Goal: Transaction & Acquisition: Purchase product/service

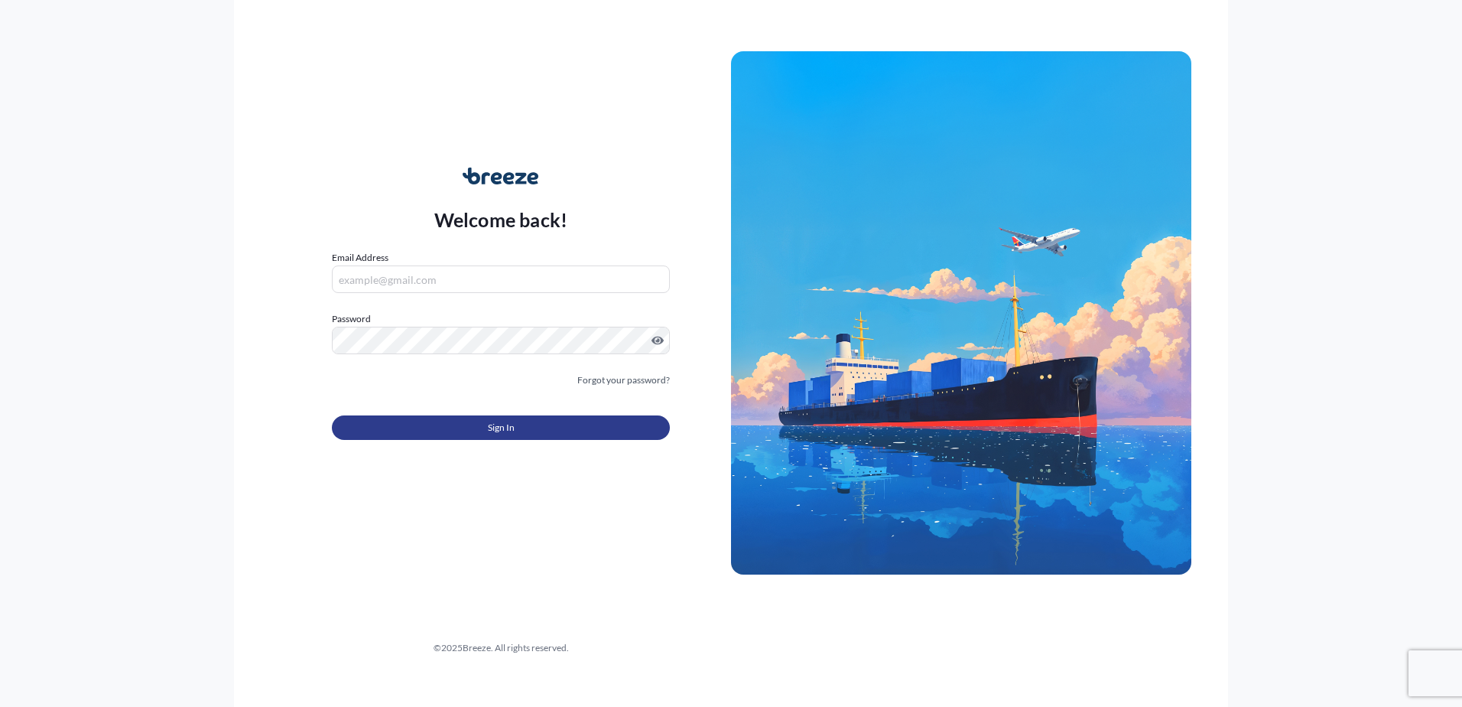
type input "[PERSON_NAME][EMAIL_ADDRESS][DOMAIN_NAME]"
click at [508, 427] on span "Sign In" at bounding box center [501, 427] width 27 height 15
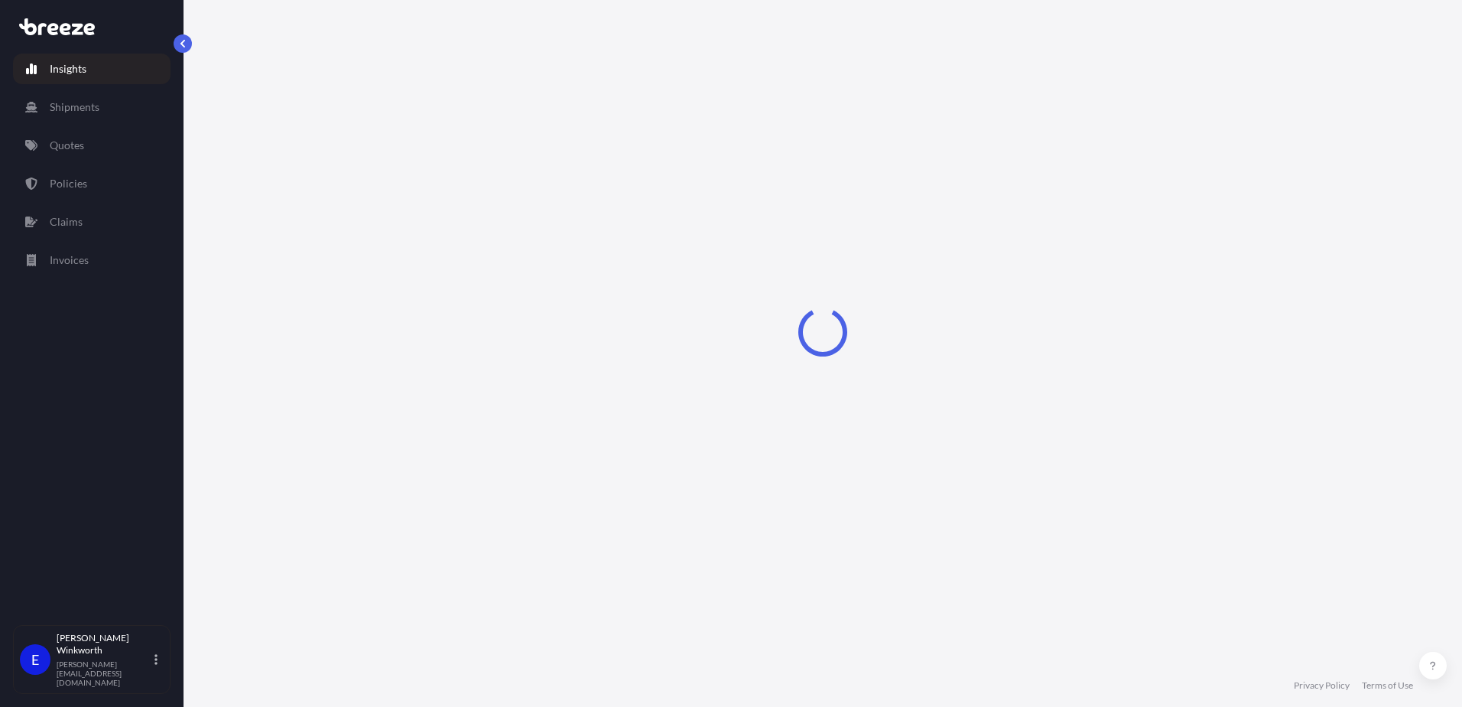
select select "2025"
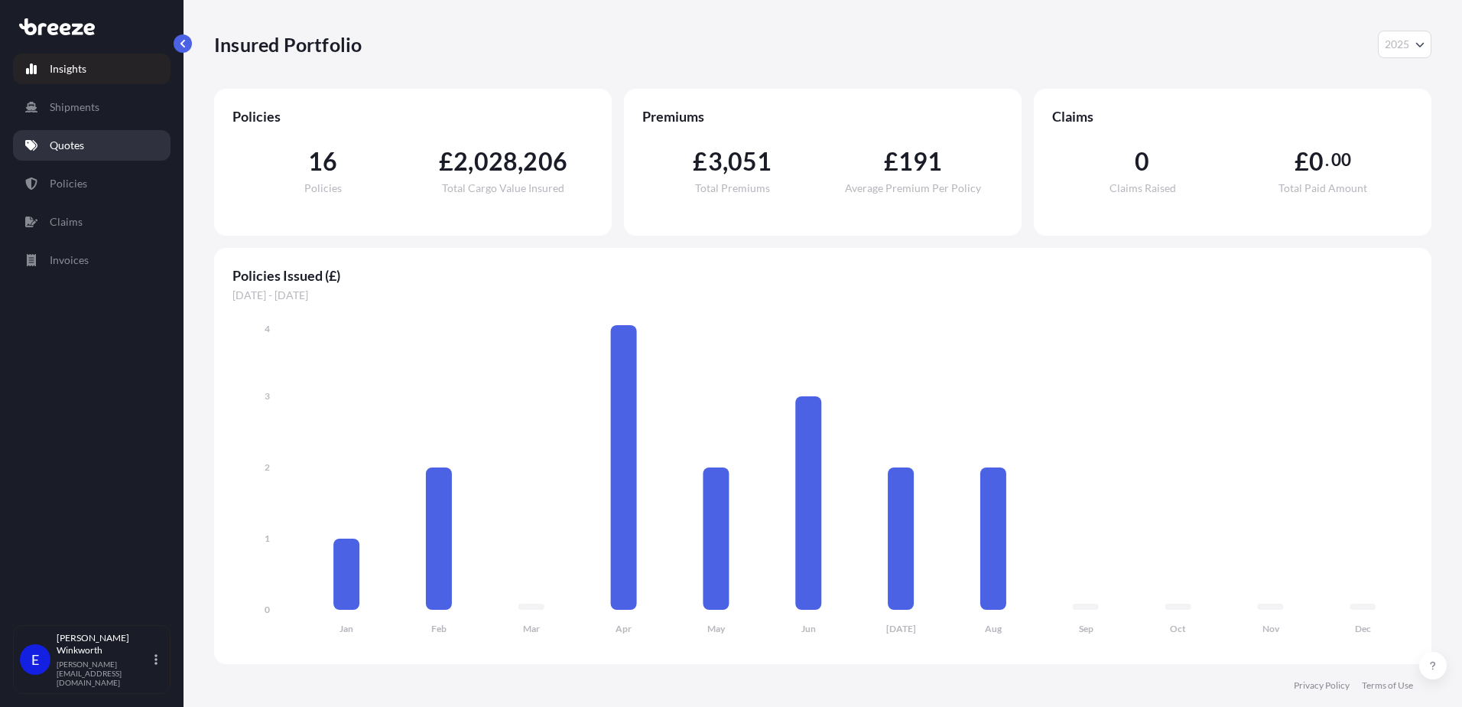
click at [94, 145] on link "Quotes" at bounding box center [92, 145] width 158 height 31
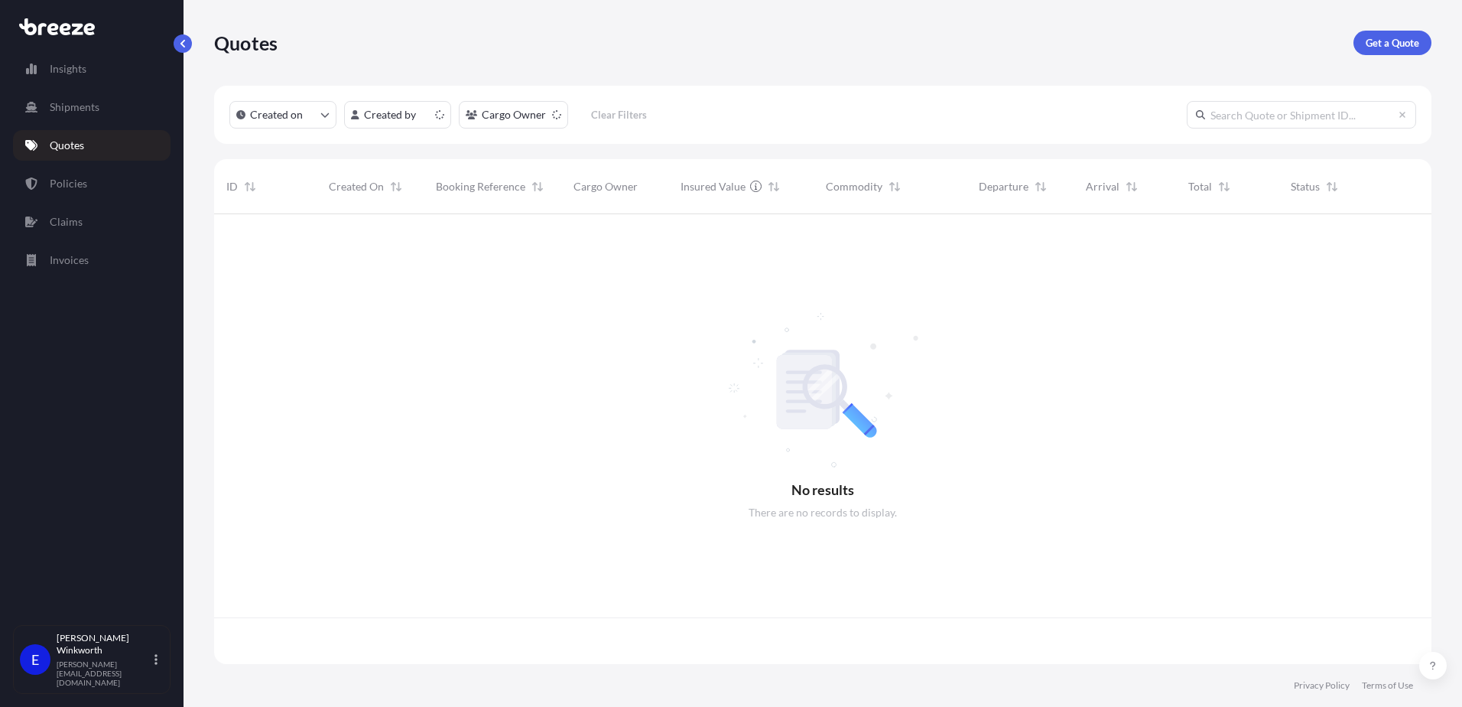
scroll to position [447, 1206]
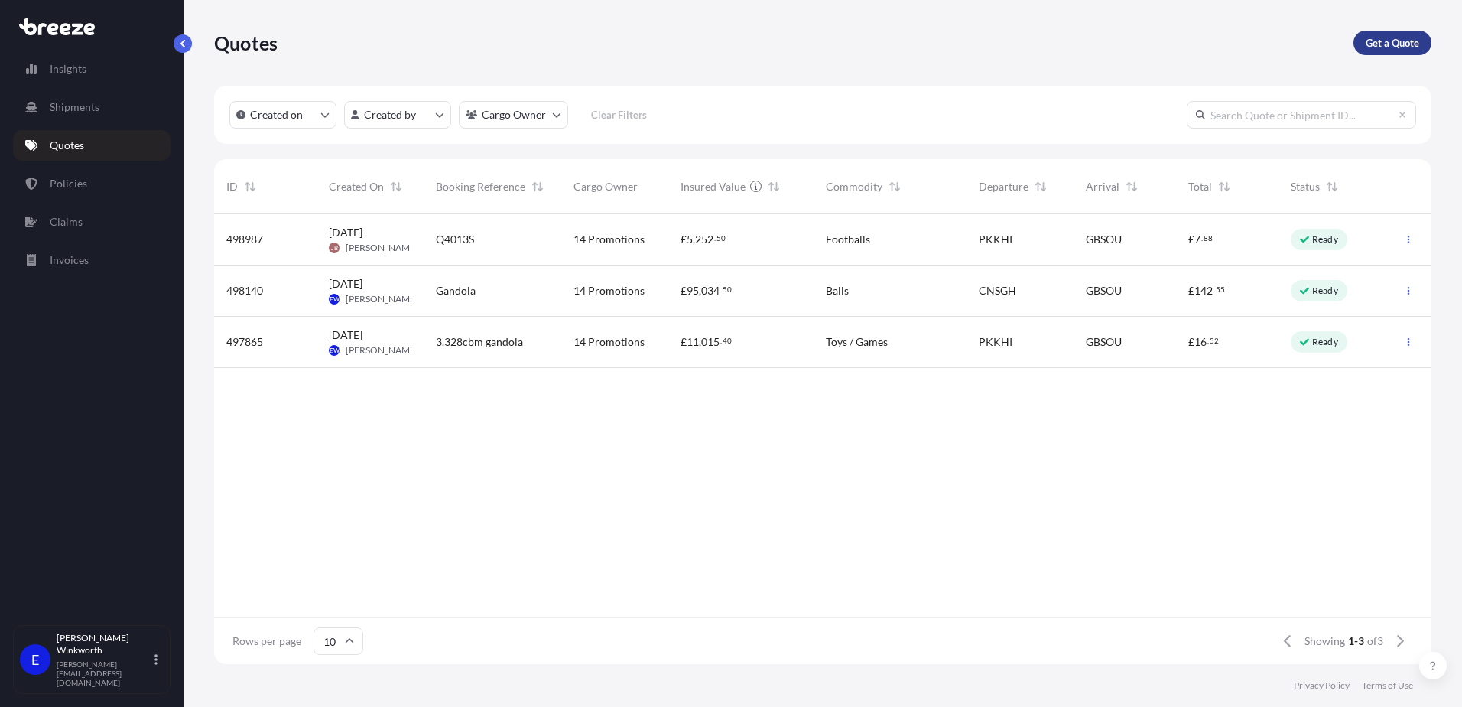
click at [1384, 51] on link "Get a Quote" at bounding box center [1392, 43] width 78 height 24
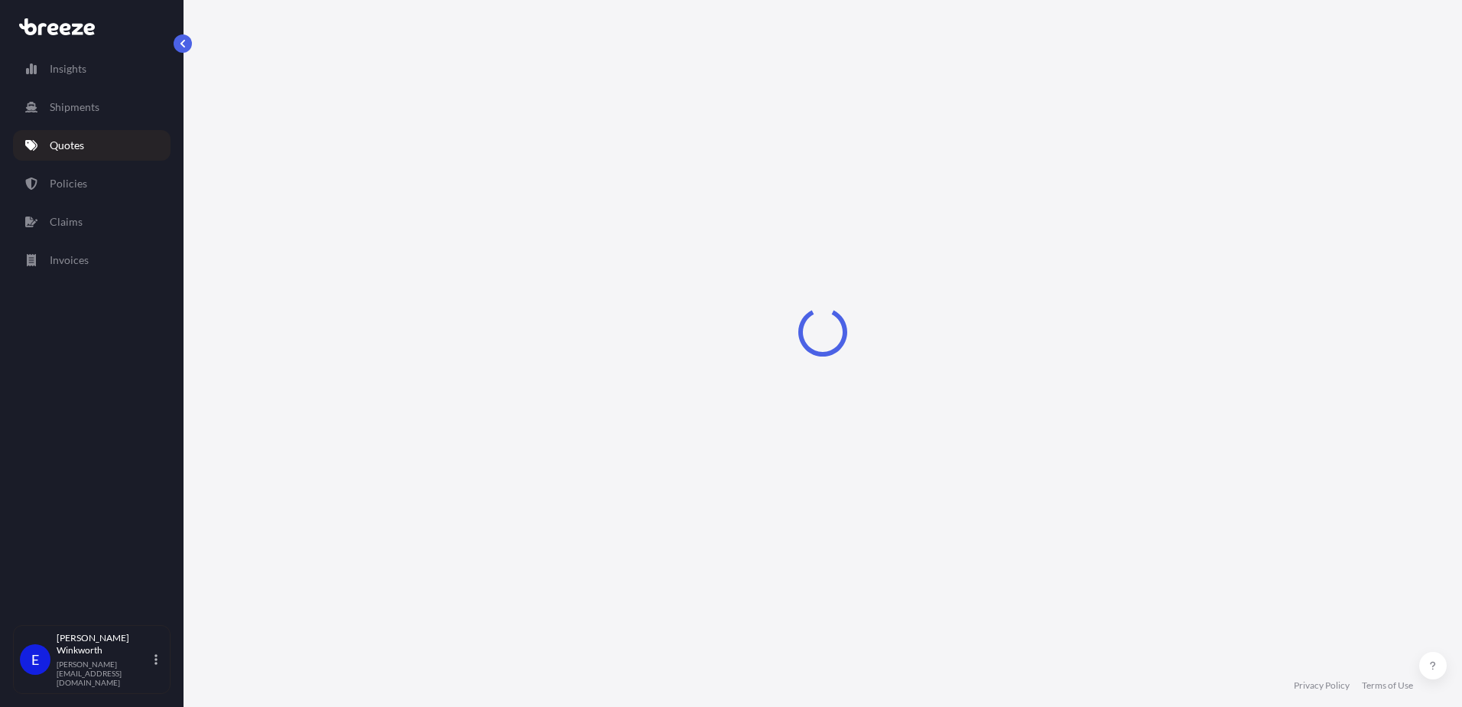
select select "Sea"
select select "1"
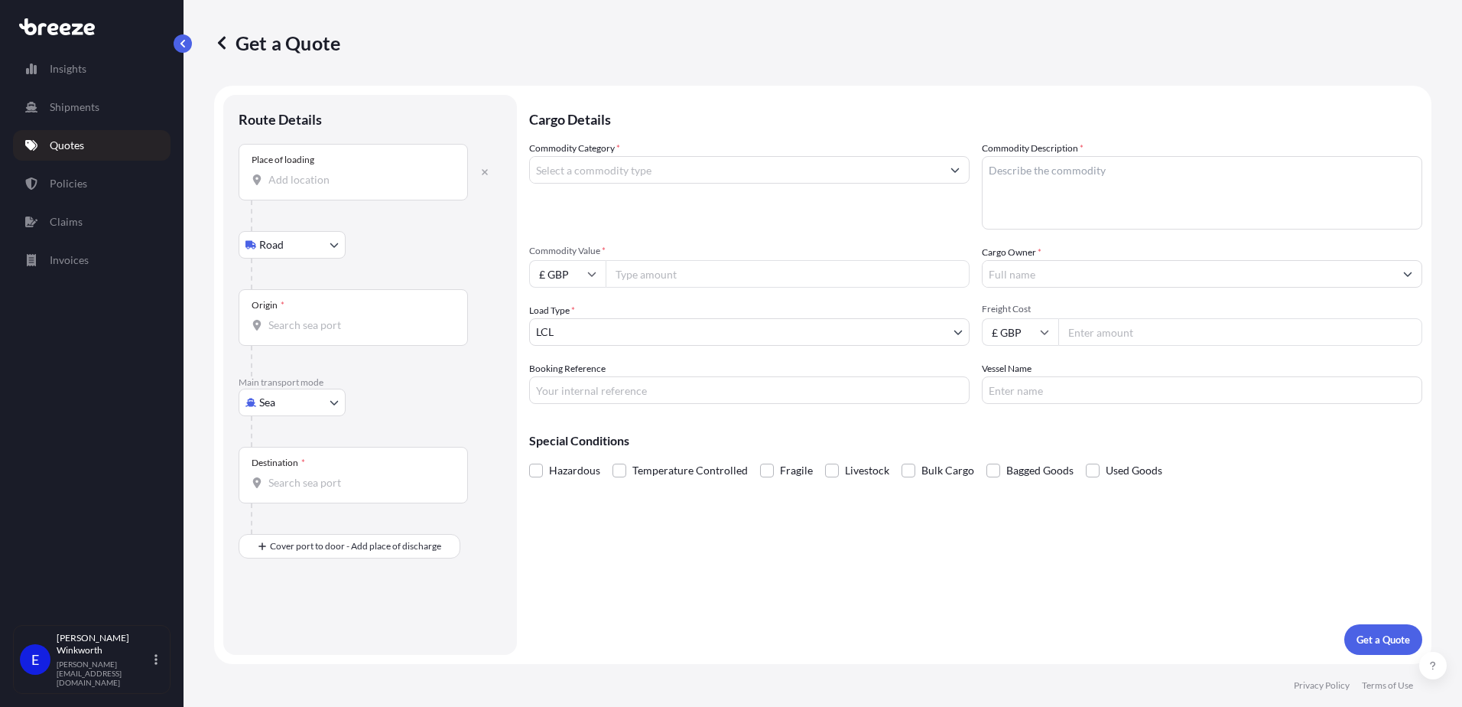
click at [317, 181] on input "Place of loading" at bounding box center [358, 179] width 180 height 15
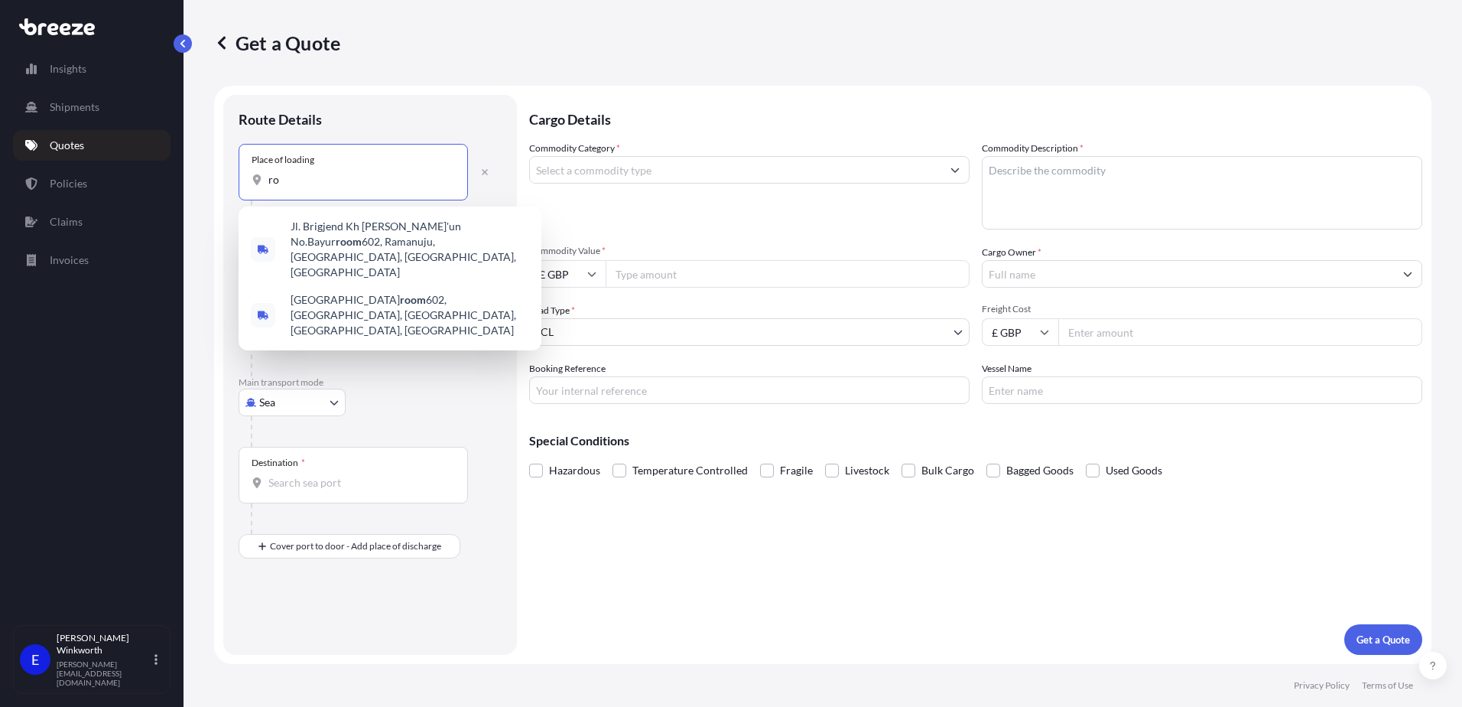
type input "r"
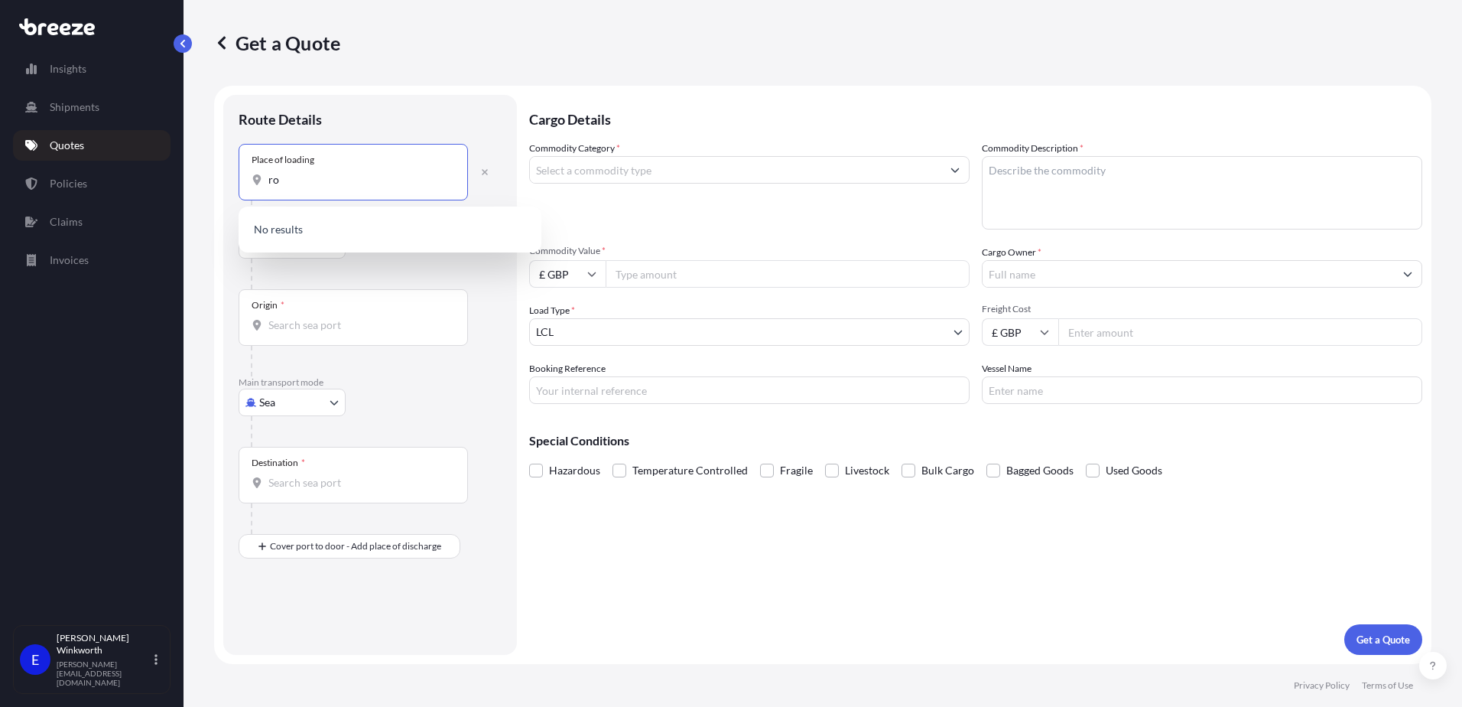
type input "r"
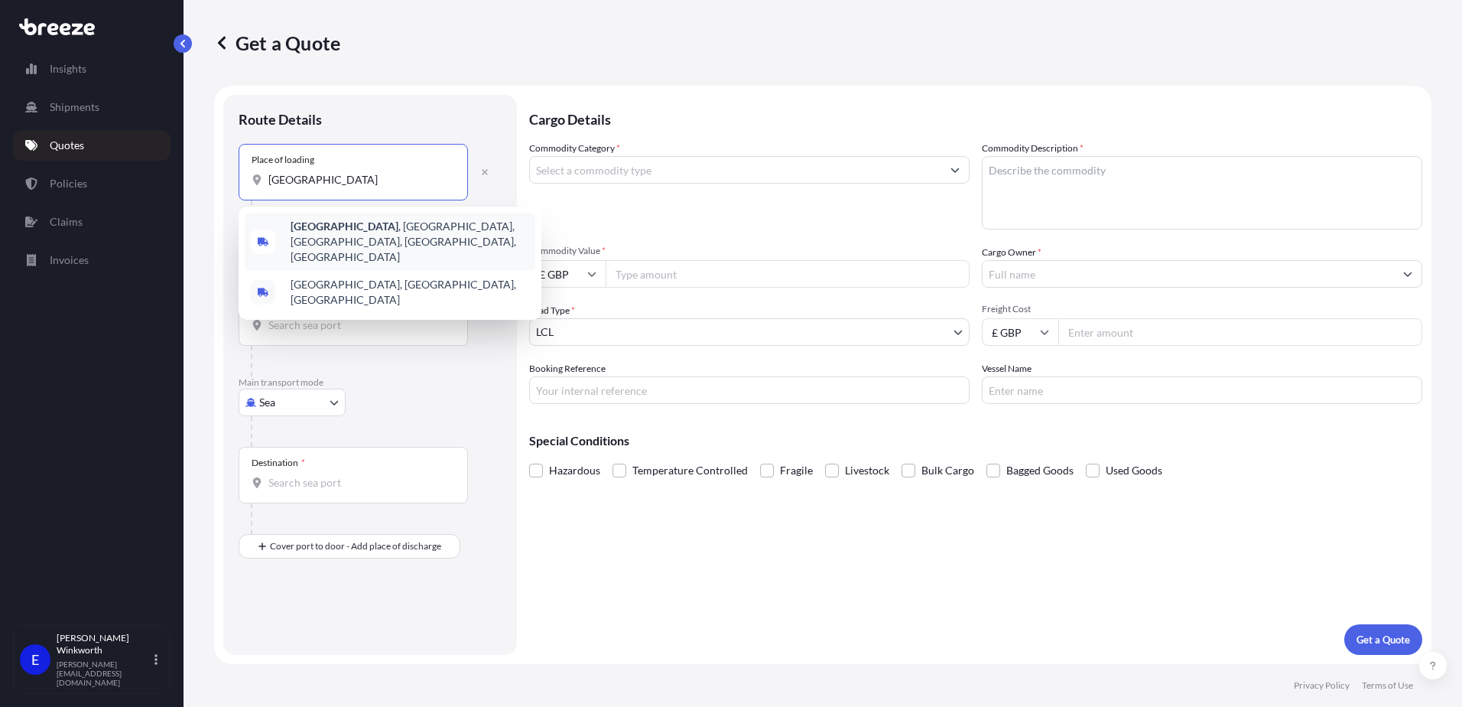
click at [389, 226] on span "[GEOGRAPHIC_DATA], [GEOGRAPHIC_DATA], [GEOGRAPHIC_DATA], [GEOGRAPHIC_DATA]" at bounding box center [410, 242] width 239 height 46
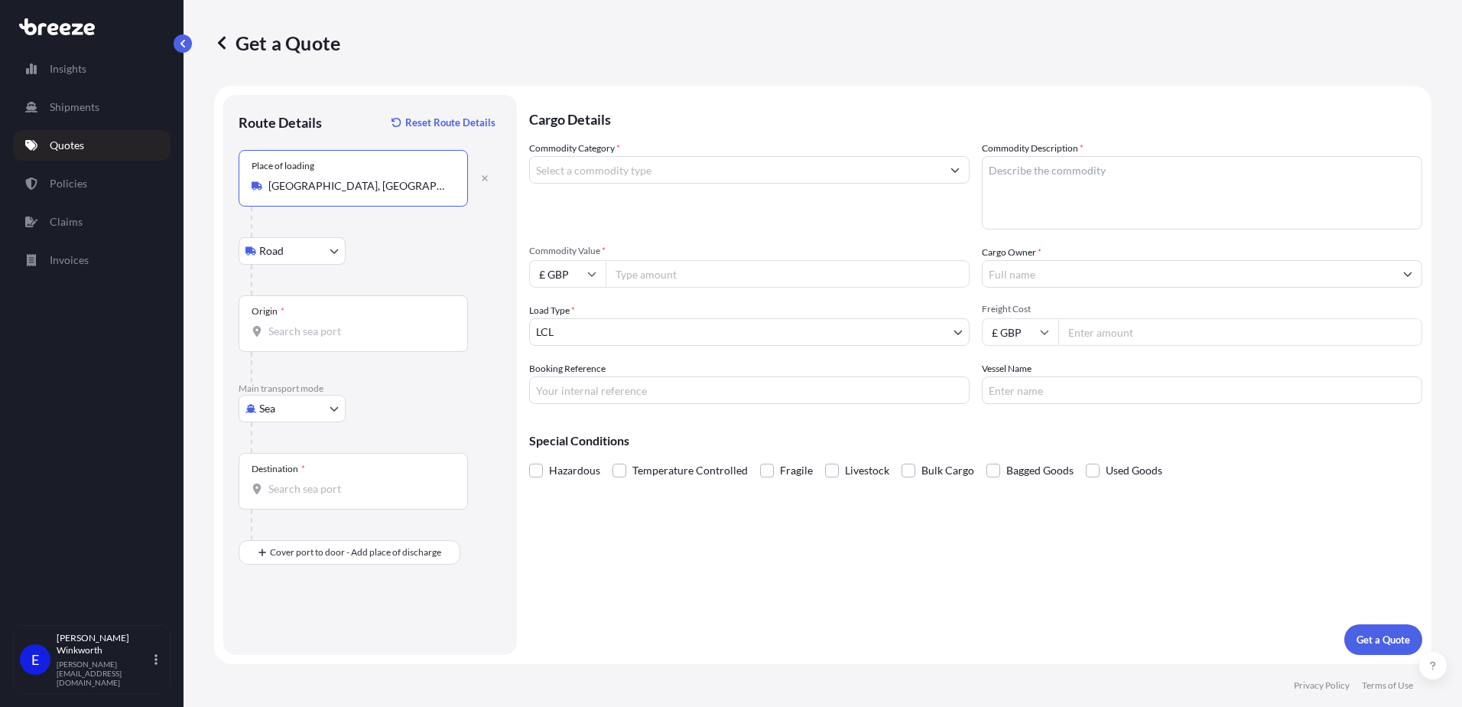
type input "[GEOGRAPHIC_DATA], [GEOGRAPHIC_DATA], [GEOGRAPHIC_DATA], [GEOGRAPHIC_DATA]"
click at [339, 262] on body "Insights Shipments Quotes Policies Claims Invoices E [PERSON_NAME] [PERSON_NAME…" at bounding box center [731, 353] width 1462 height 707
click at [327, 281] on div "Road" at bounding box center [292, 291] width 95 height 28
click at [332, 333] on input "Origin *" at bounding box center [358, 330] width 180 height 15
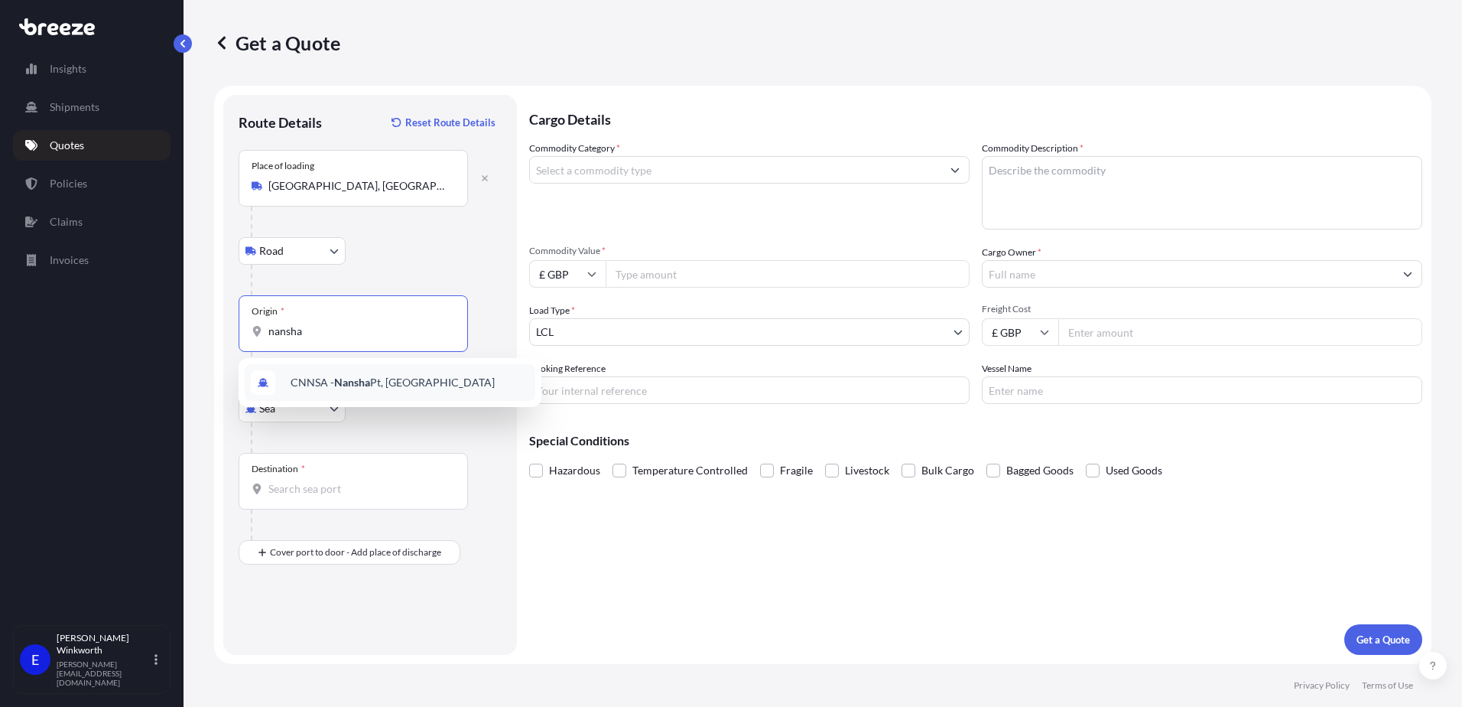
click at [372, 383] on span "CNNSA - Nansha Pt, [GEOGRAPHIC_DATA]" at bounding box center [393, 382] width 204 height 15
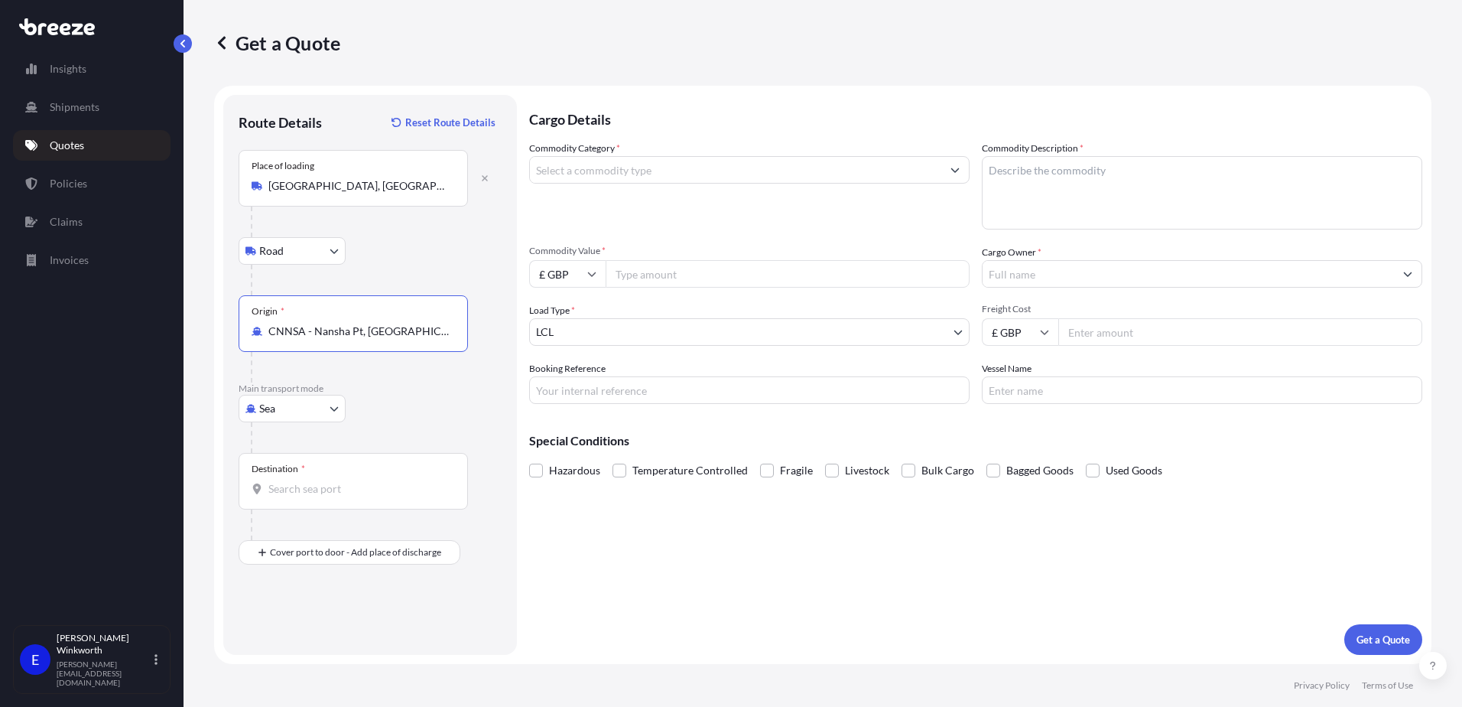
type input "CNNSA - Nansha Pt, [GEOGRAPHIC_DATA]"
click at [309, 495] on input "Destination *" at bounding box center [358, 488] width 180 height 15
type input "GBBEL / BFS - [GEOGRAPHIC_DATA], [GEOGRAPHIC_DATA]"
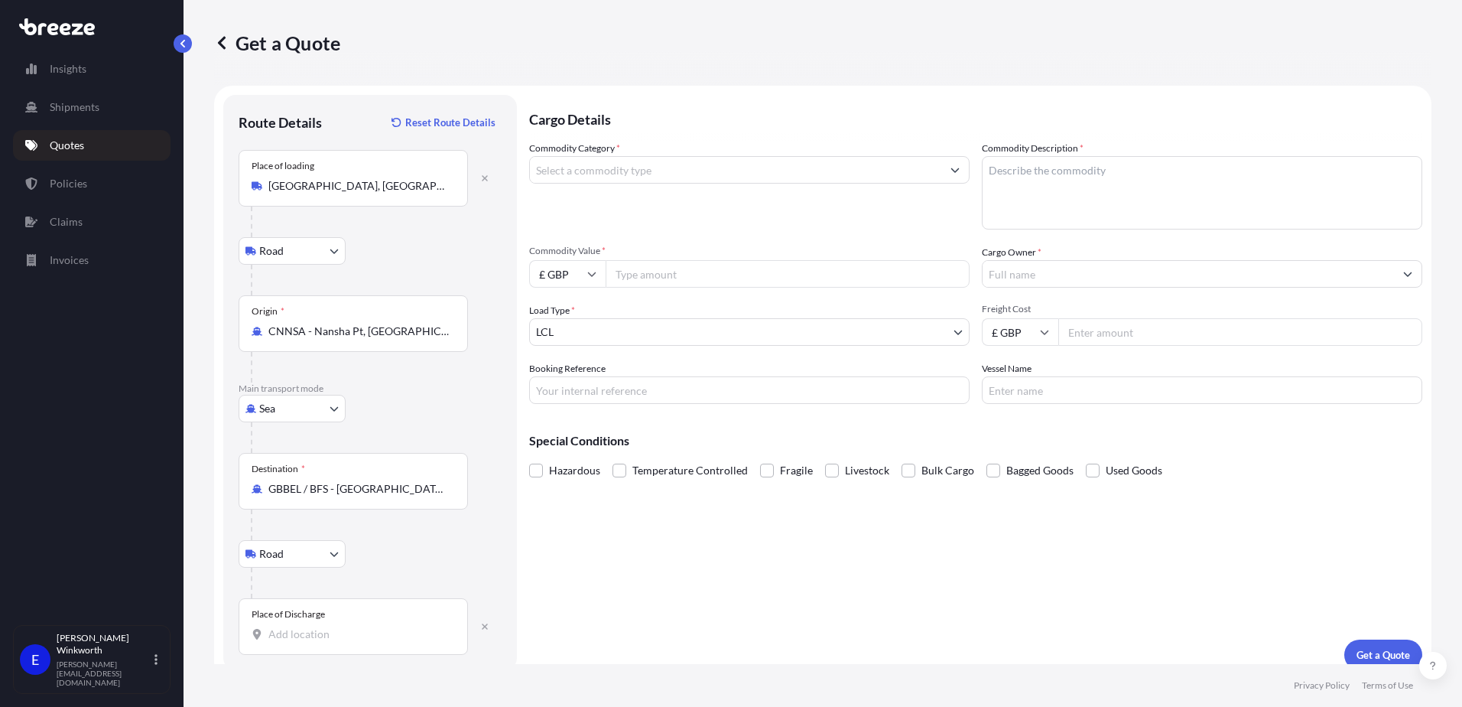
scroll to position [15, 0]
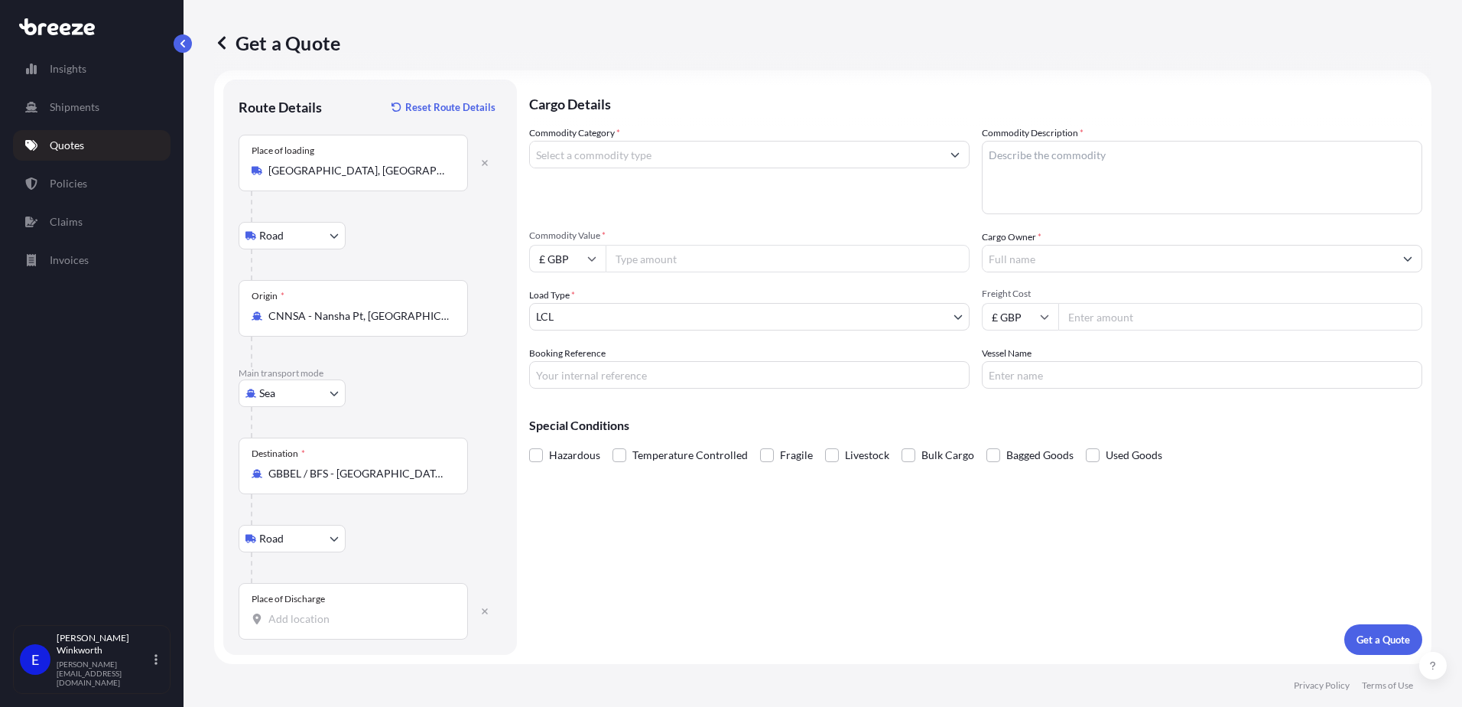
click at [334, 622] on input "Place of Discharge" at bounding box center [358, 618] width 180 height 15
type input "a"
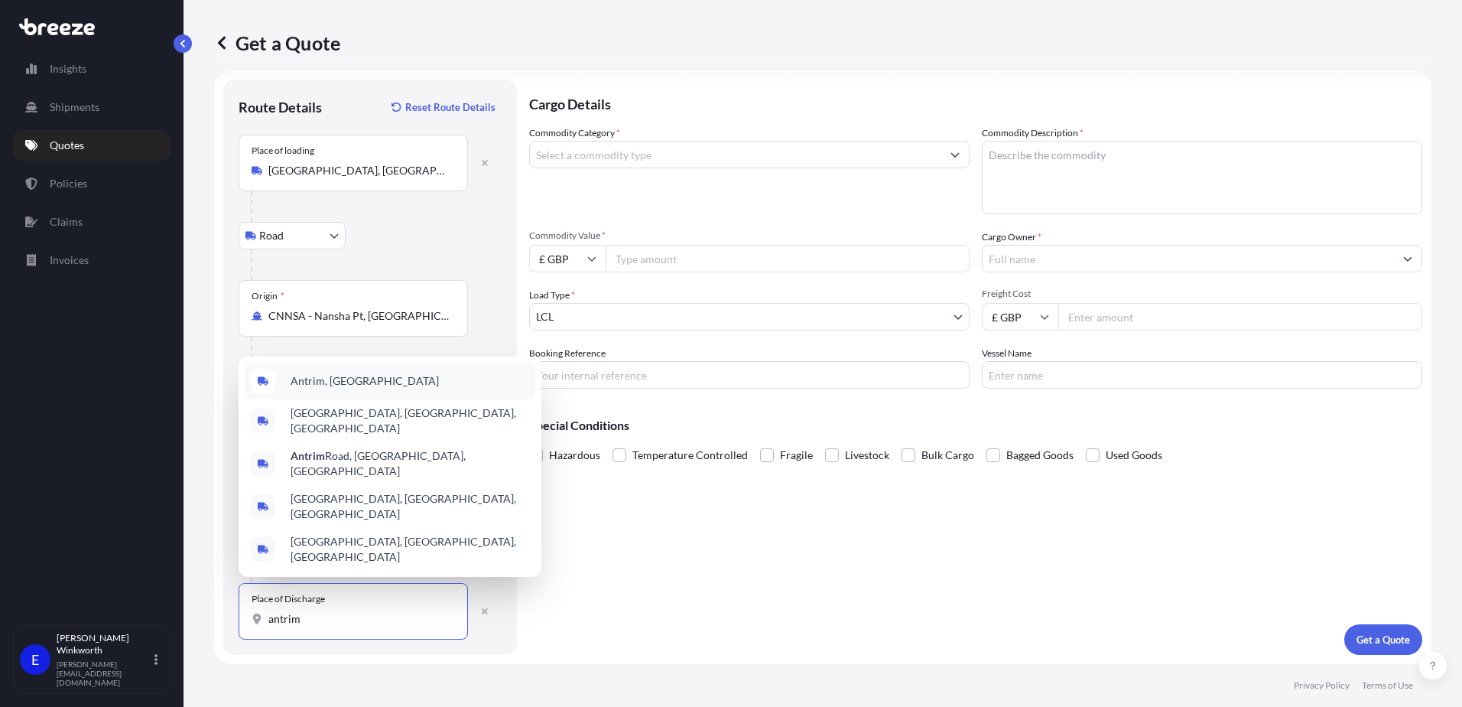
click at [347, 399] on div "Antrim, [GEOGRAPHIC_DATA]" at bounding box center [390, 380] width 291 height 37
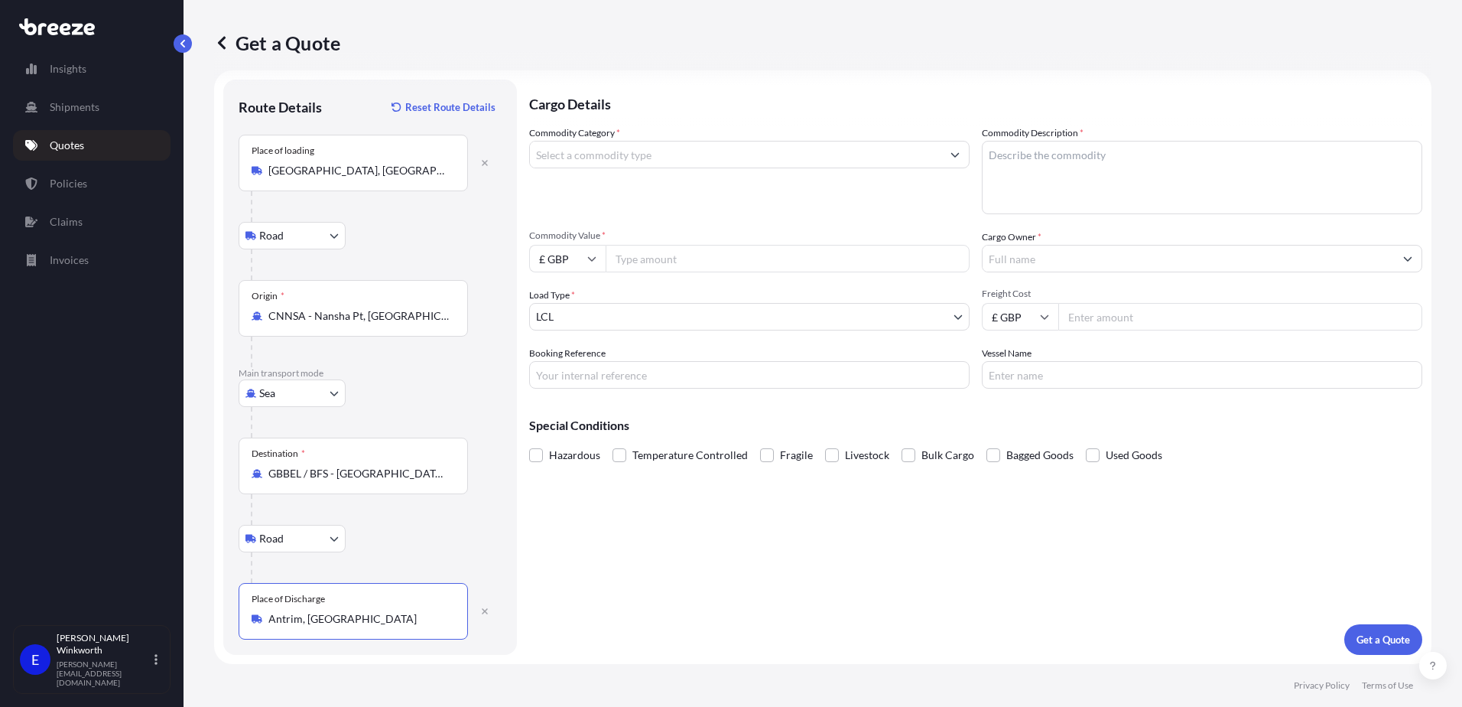
type input "Antrim, [GEOGRAPHIC_DATA]"
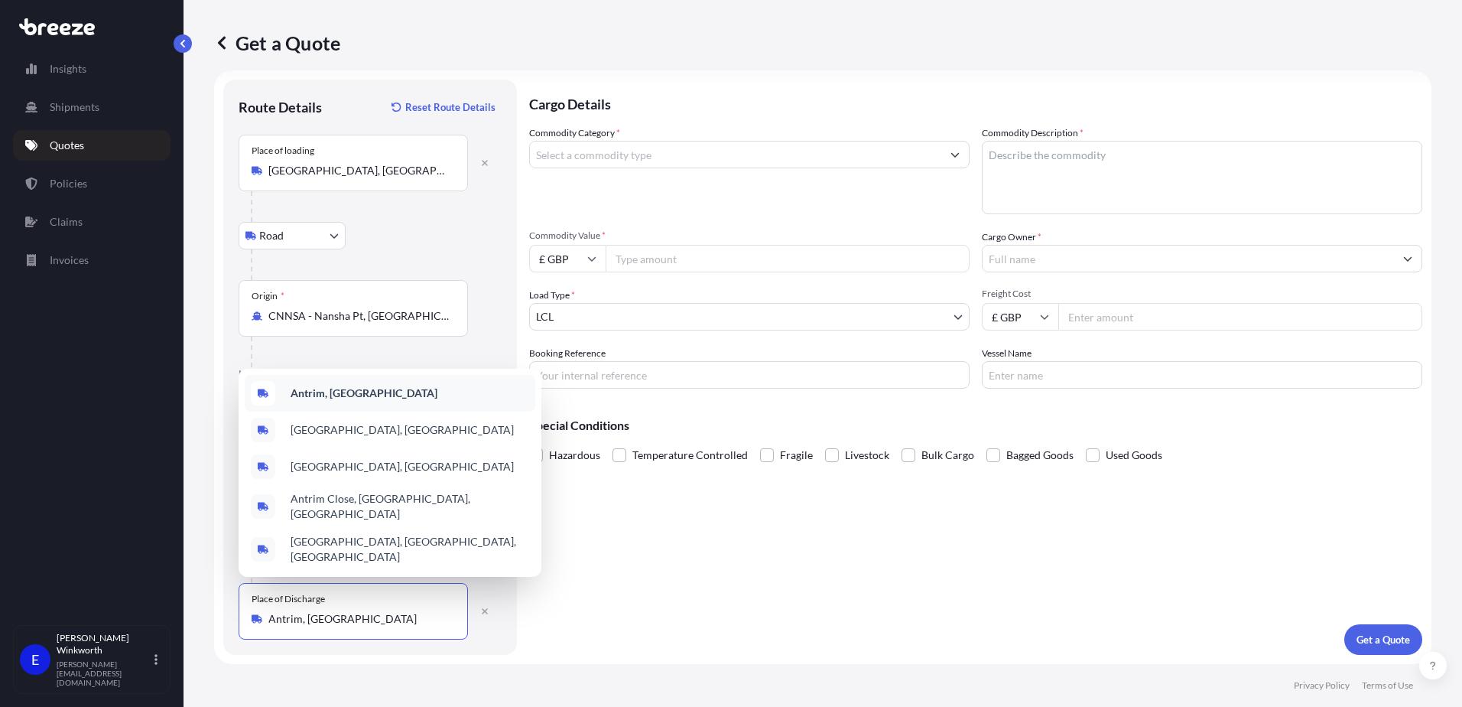
click at [369, 407] on div "Antrim, [GEOGRAPHIC_DATA]" at bounding box center [390, 393] width 291 height 37
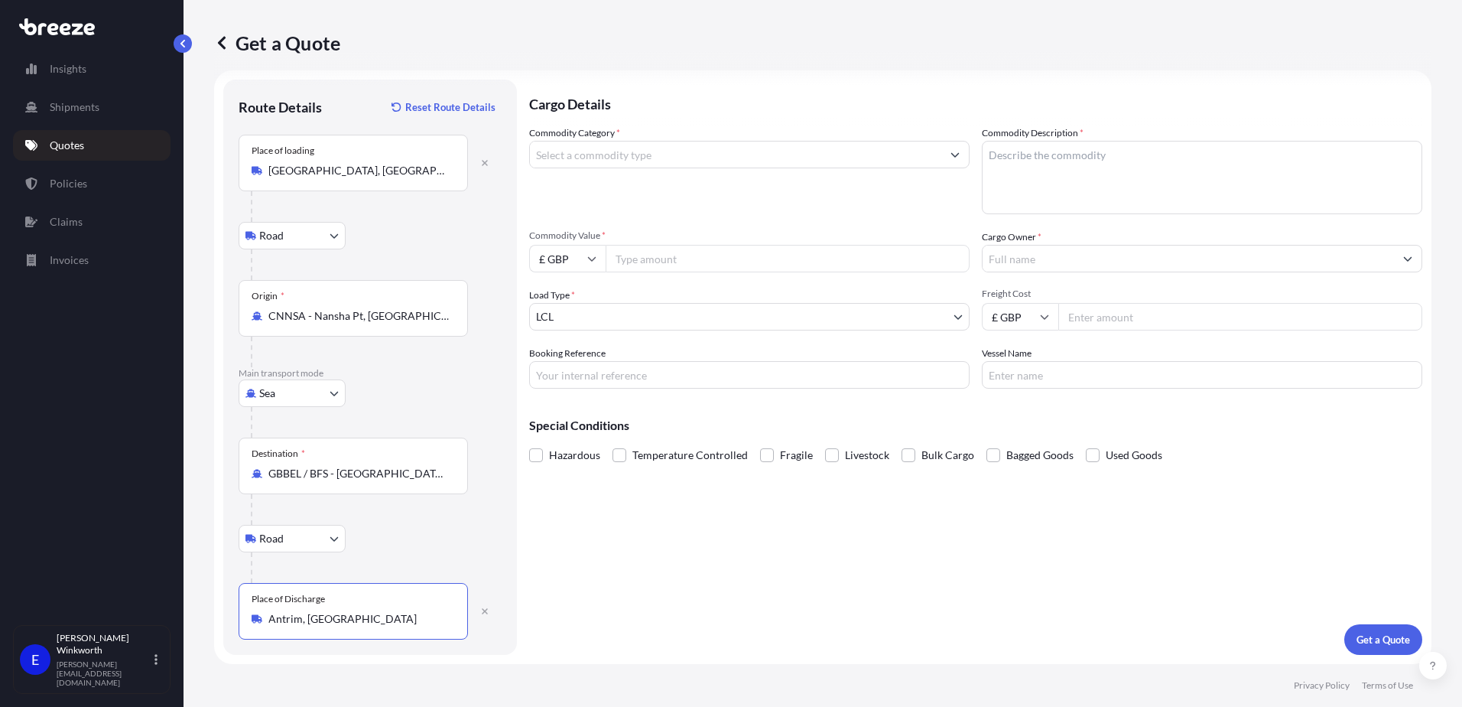
click at [378, 618] on input "Antrim, [GEOGRAPHIC_DATA]" at bounding box center [358, 618] width 180 height 15
click at [577, 158] on input "Commodity Category *" at bounding box center [735, 155] width 411 height 28
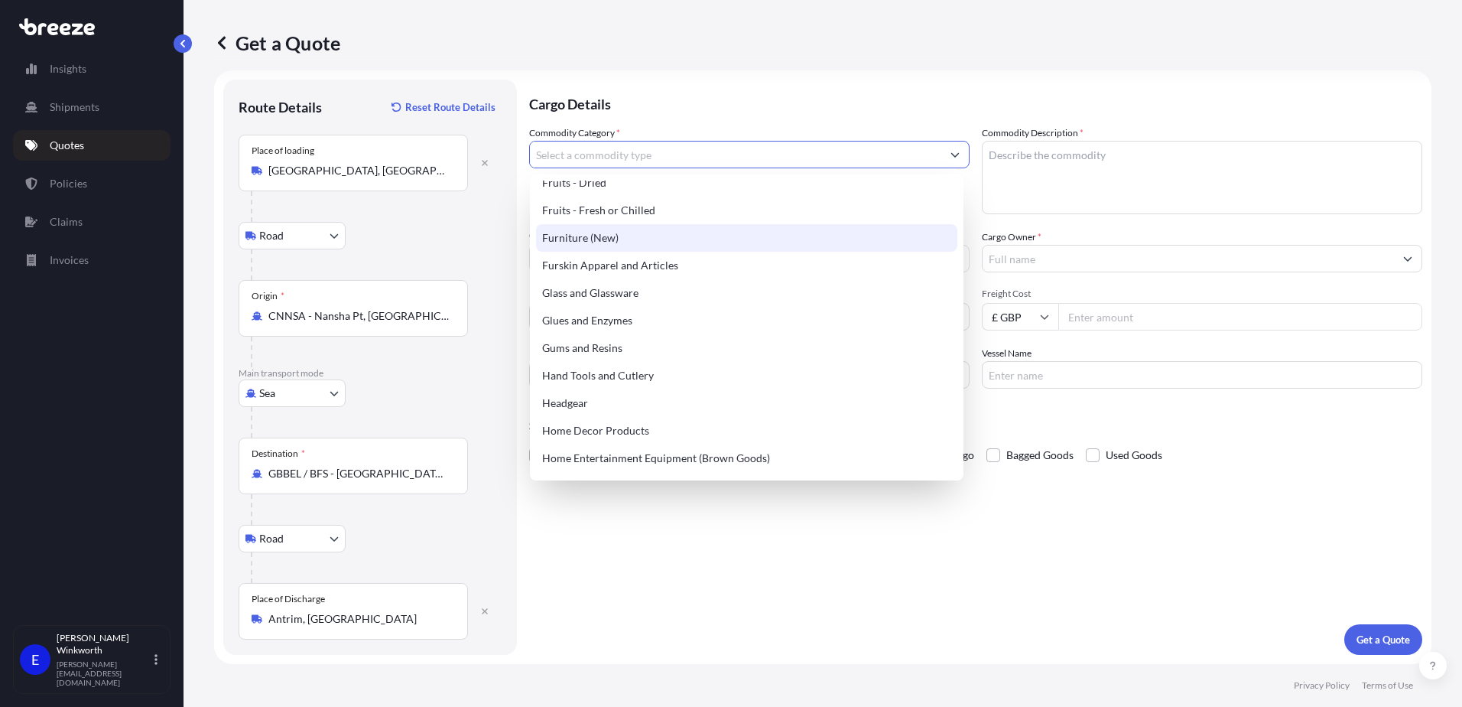
scroll to position [1223, 0]
click at [621, 157] on input "Commodity Category *" at bounding box center [735, 155] width 411 height 28
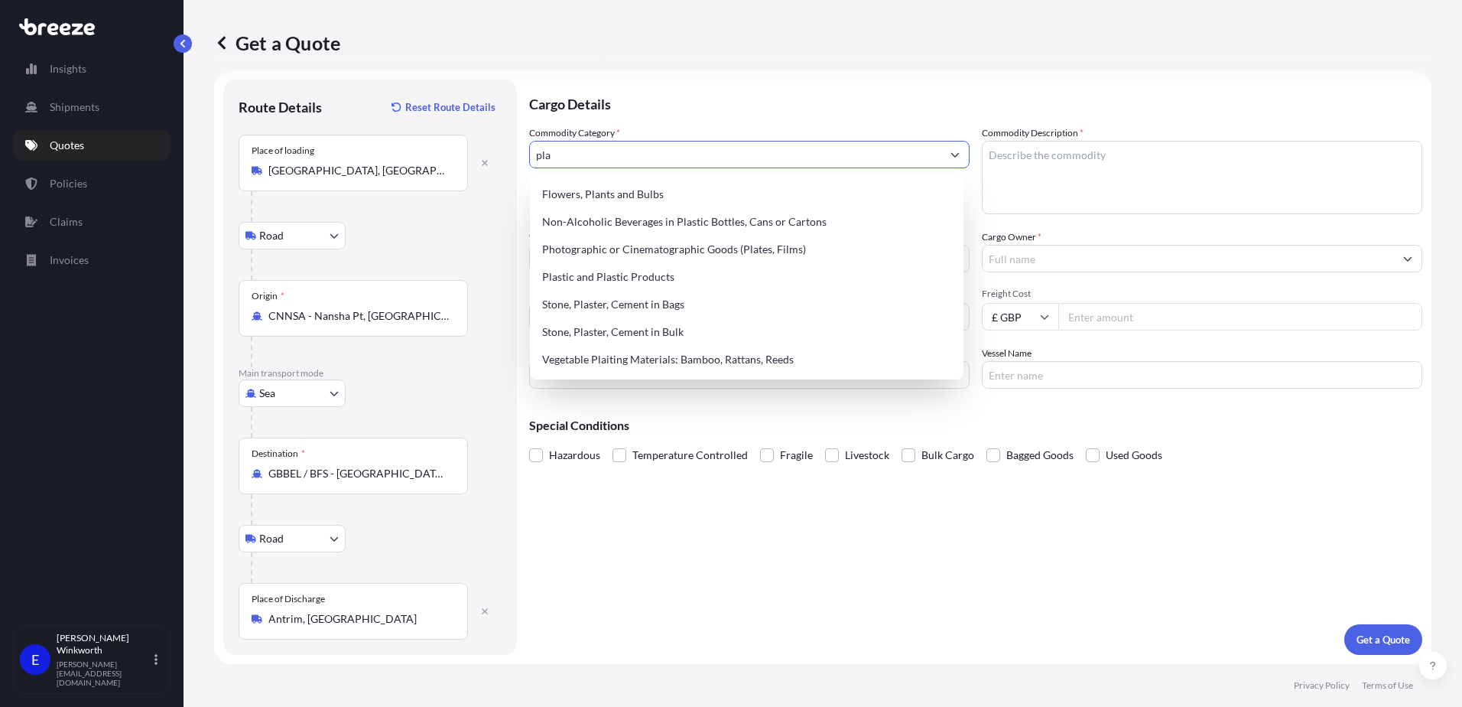
scroll to position [0, 0]
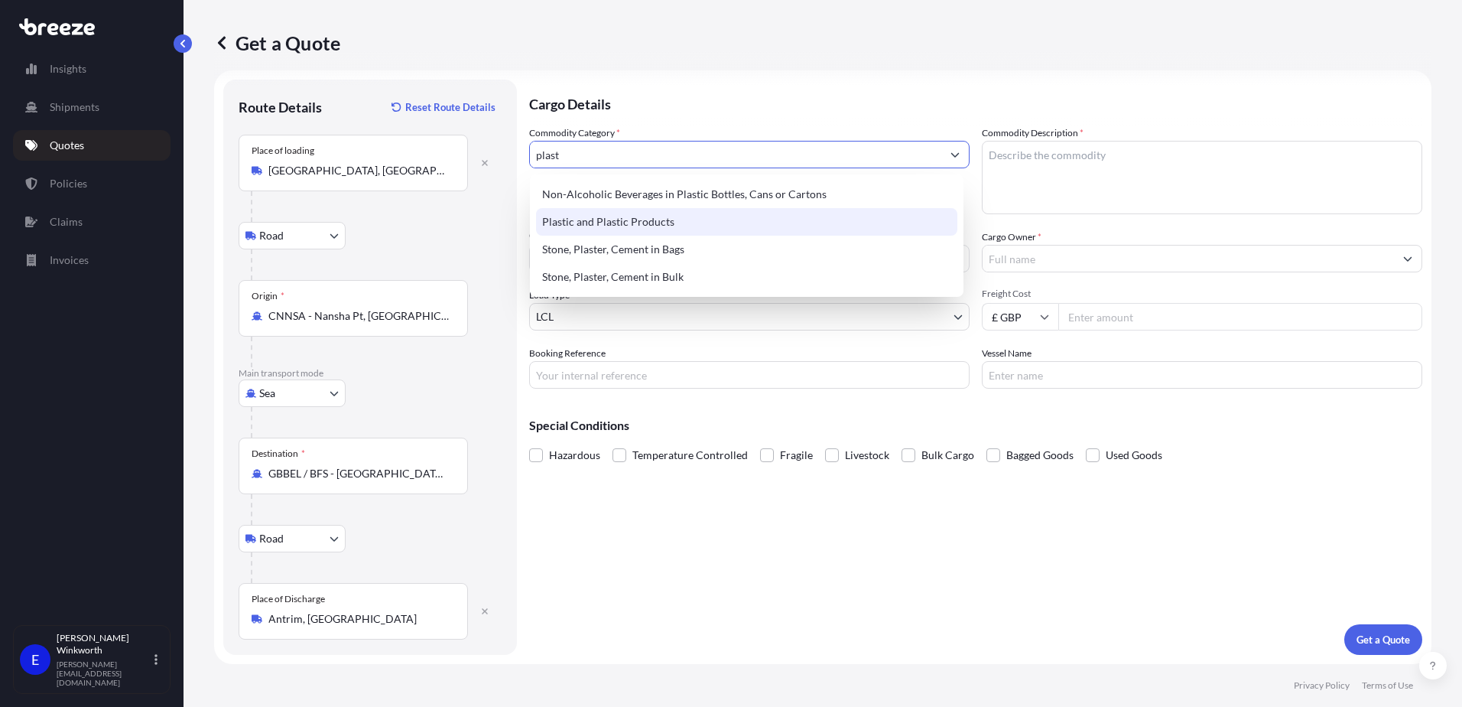
click at [647, 224] on div "Plastic and Plastic Products" at bounding box center [746, 222] width 421 height 28
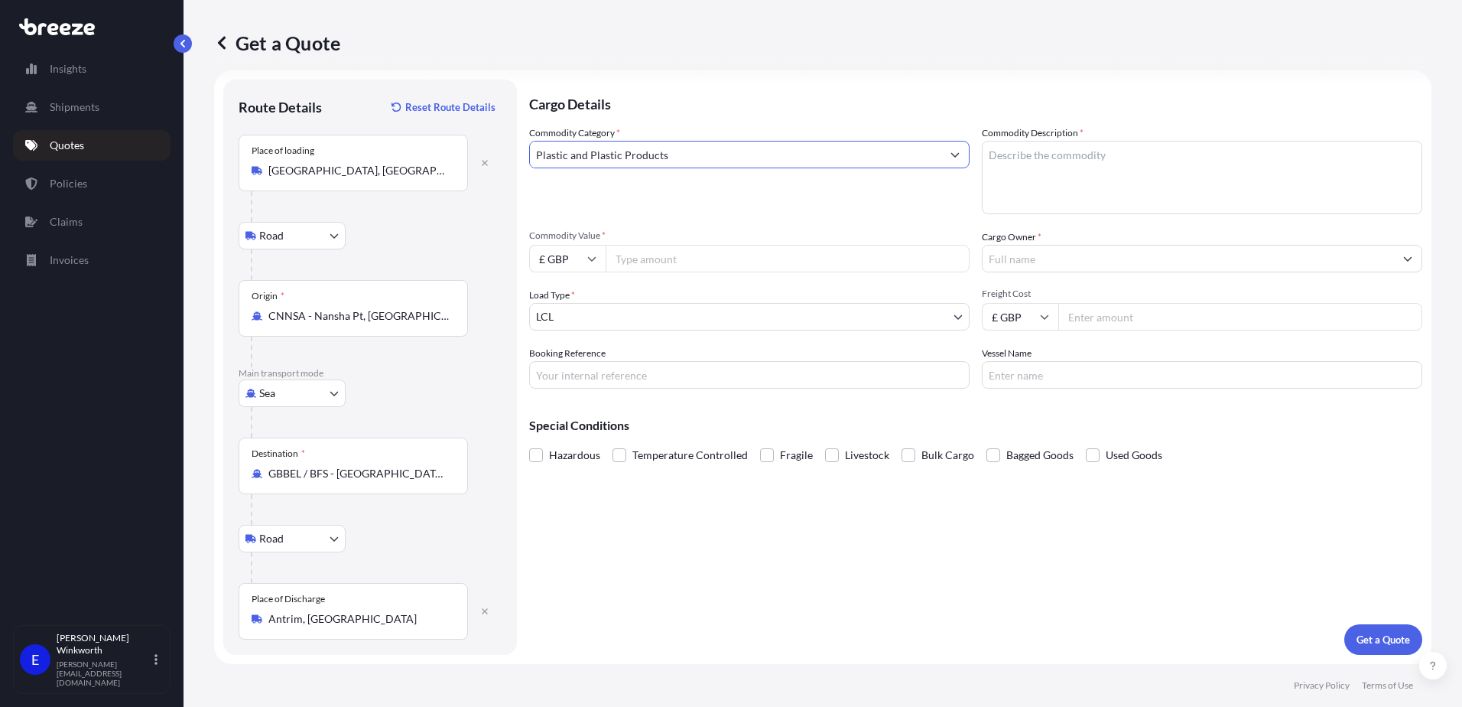
click at [944, 160] on button "Show suggestions" at bounding box center [955, 155] width 28 height 28
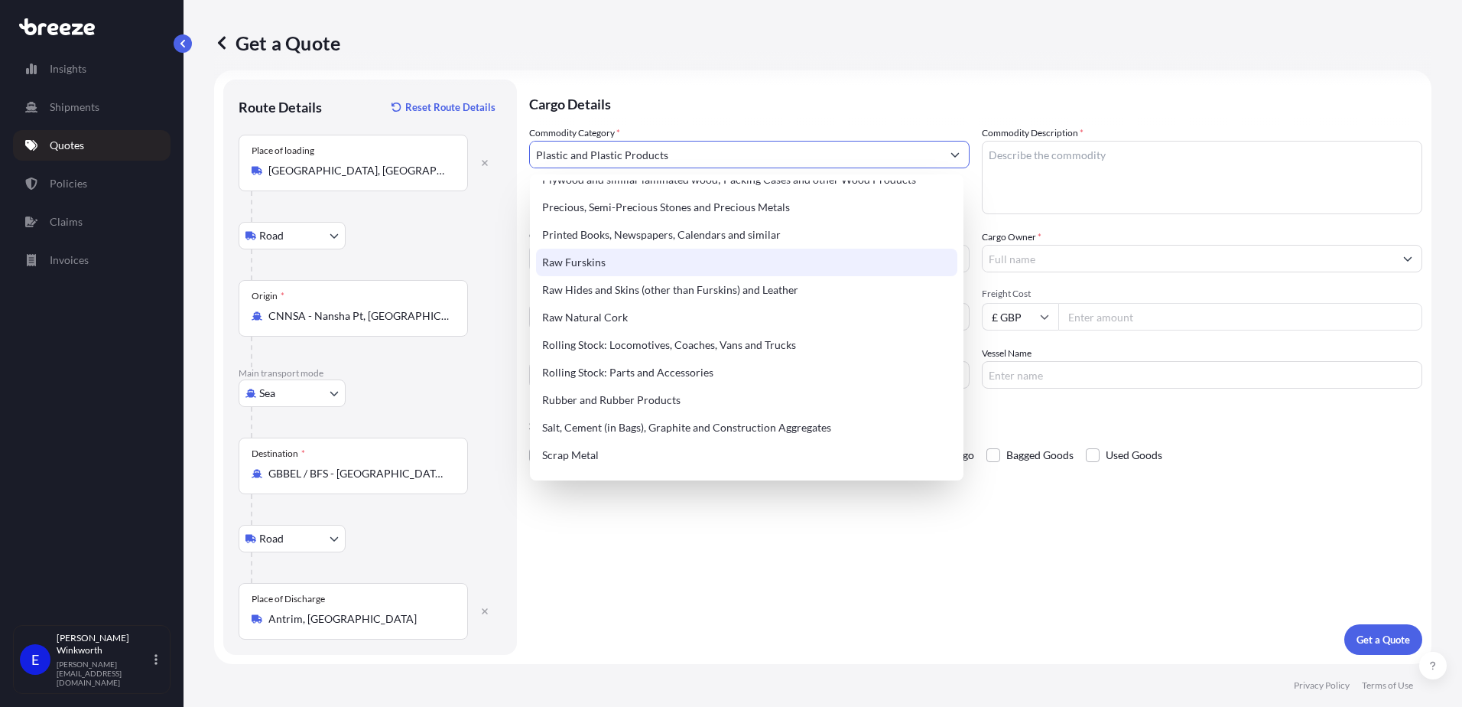
scroll to position [2829, 0]
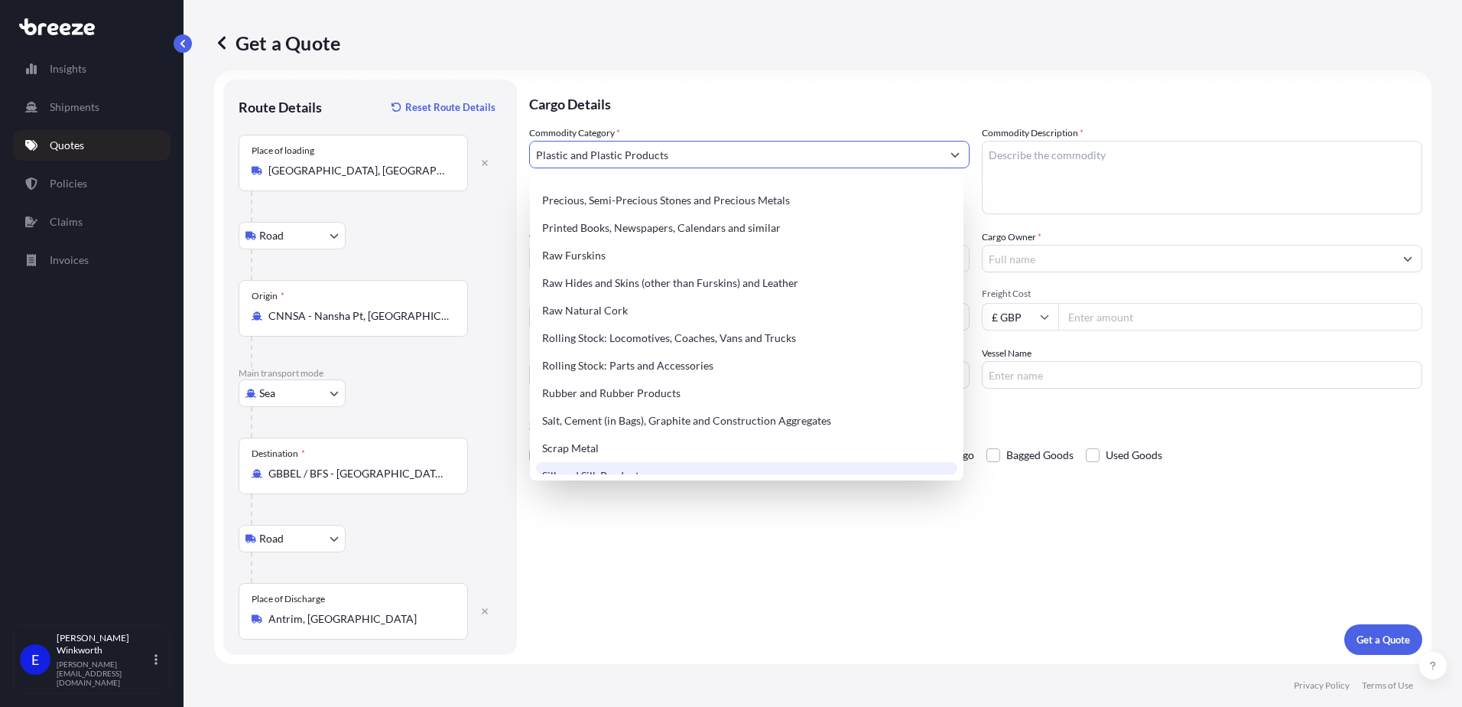
type input "Plastic and Plastic Products"
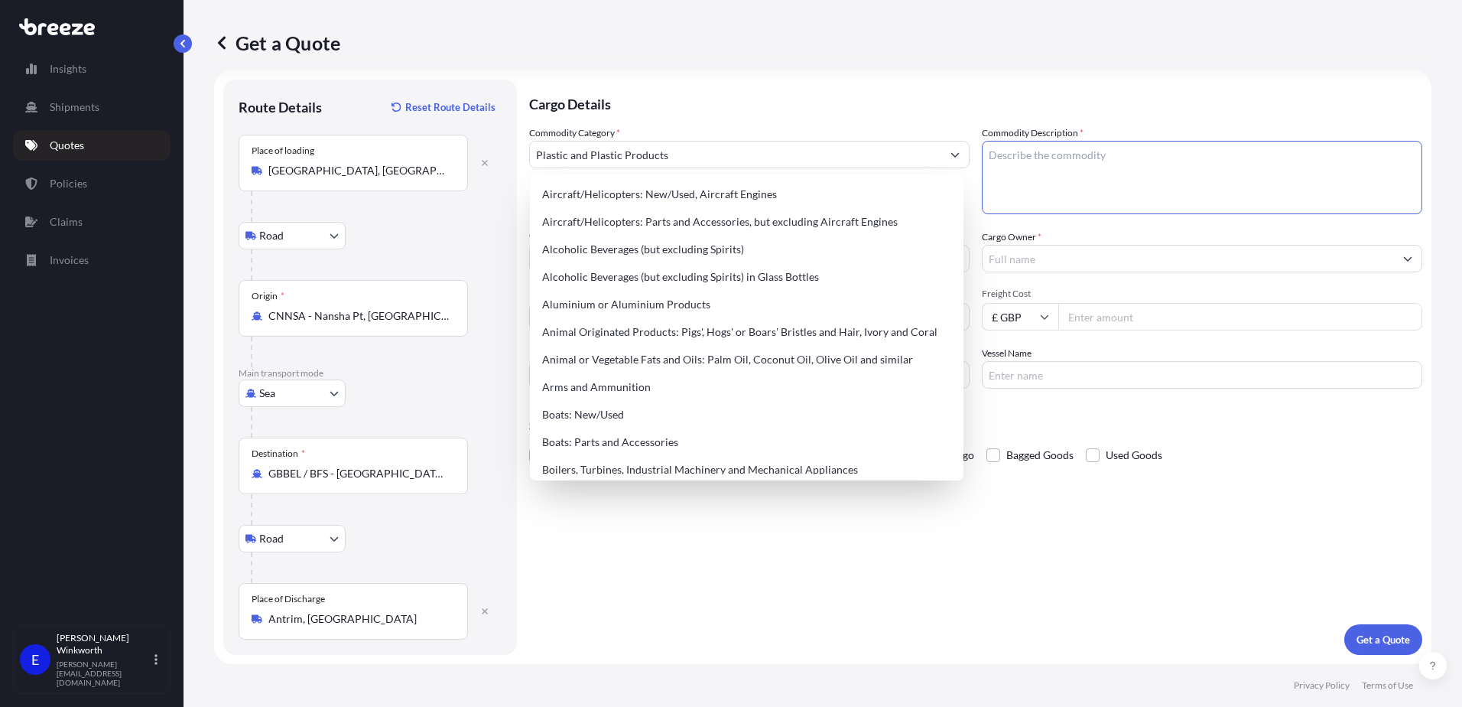
click at [1051, 161] on textarea "Commodity Description *" at bounding box center [1202, 177] width 440 height 73
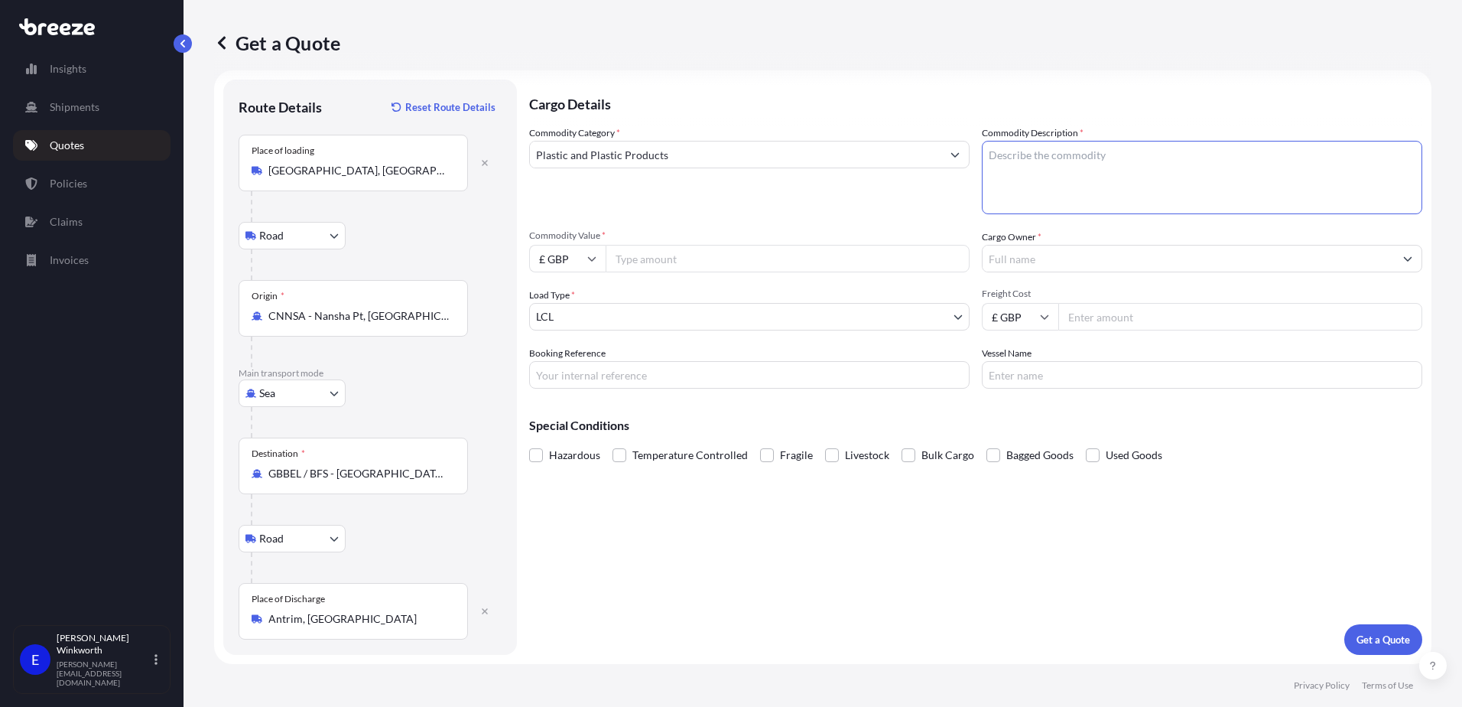
click at [1031, 160] on textarea "Commodity Description *" at bounding box center [1202, 177] width 440 height 73
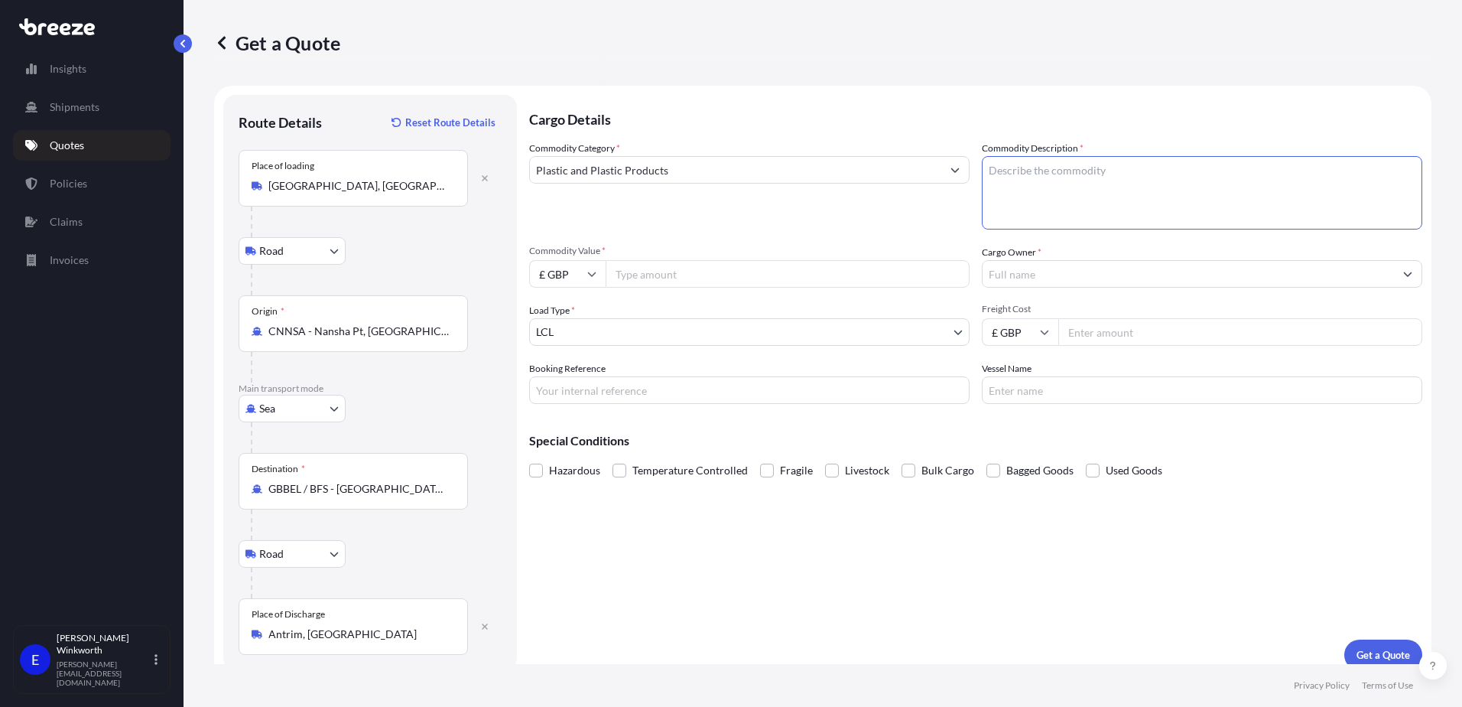
scroll to position [15, 0]
